Goal: Task Accomplishment & Management: Manage account settings

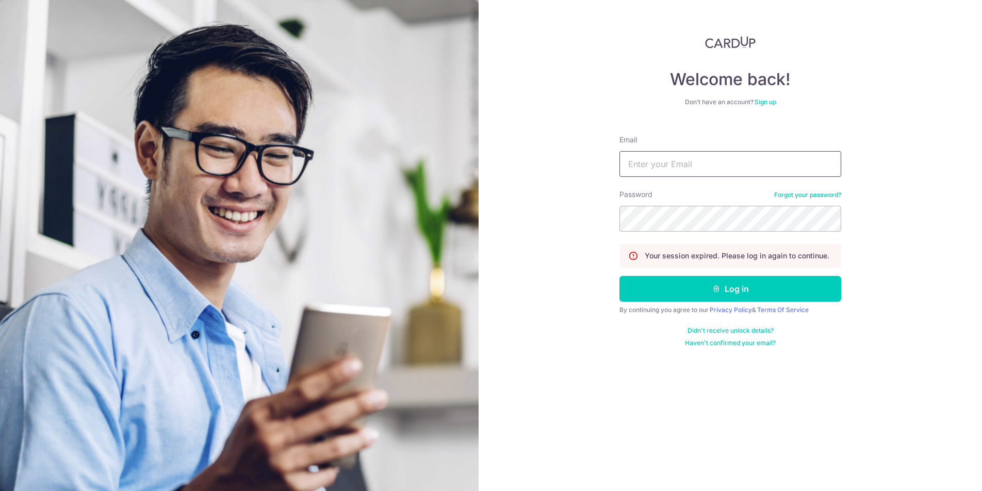
type input "[EMAIL_ADDRESS][DOMAIN_NAME]"
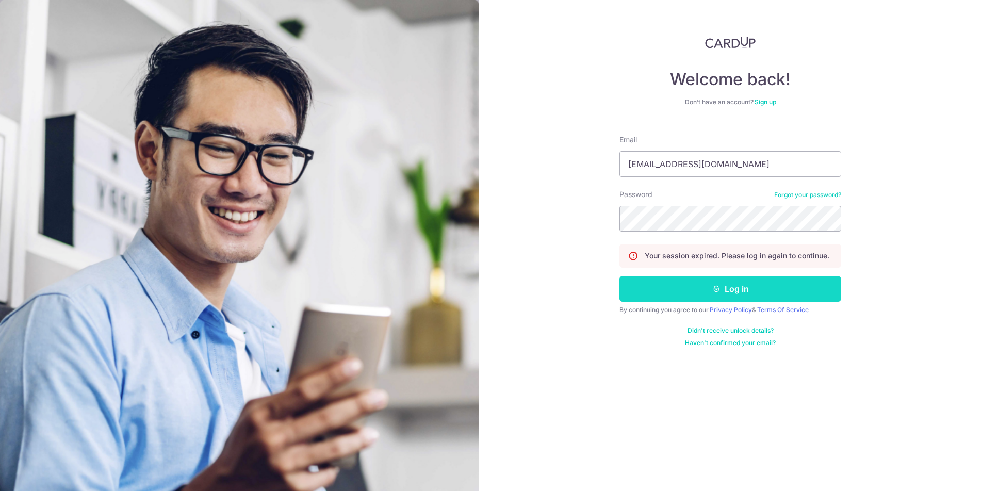
click at [710, 287] on button "Log in" at bounding box center [730, 289] width 222 height 26
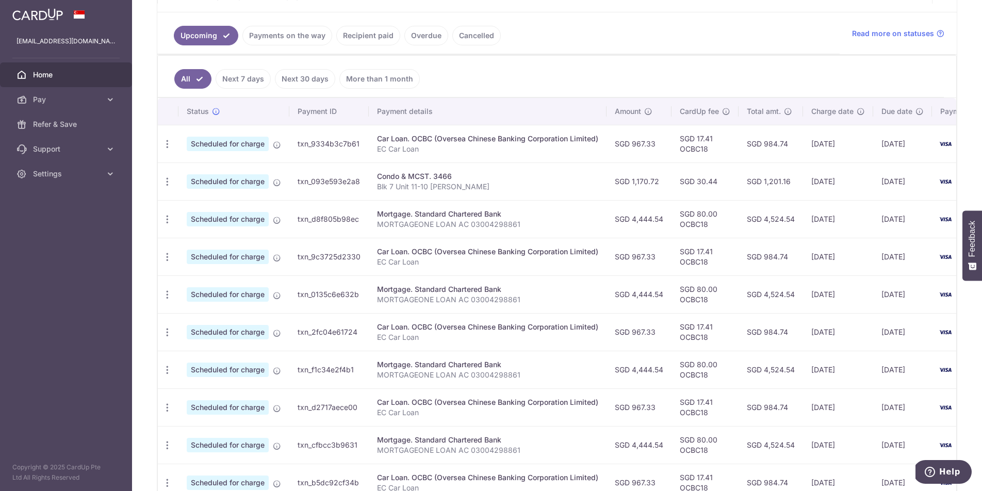
scroll to position [226, 0]
